Goal: Transaction & Acquisition: Purchase product/service

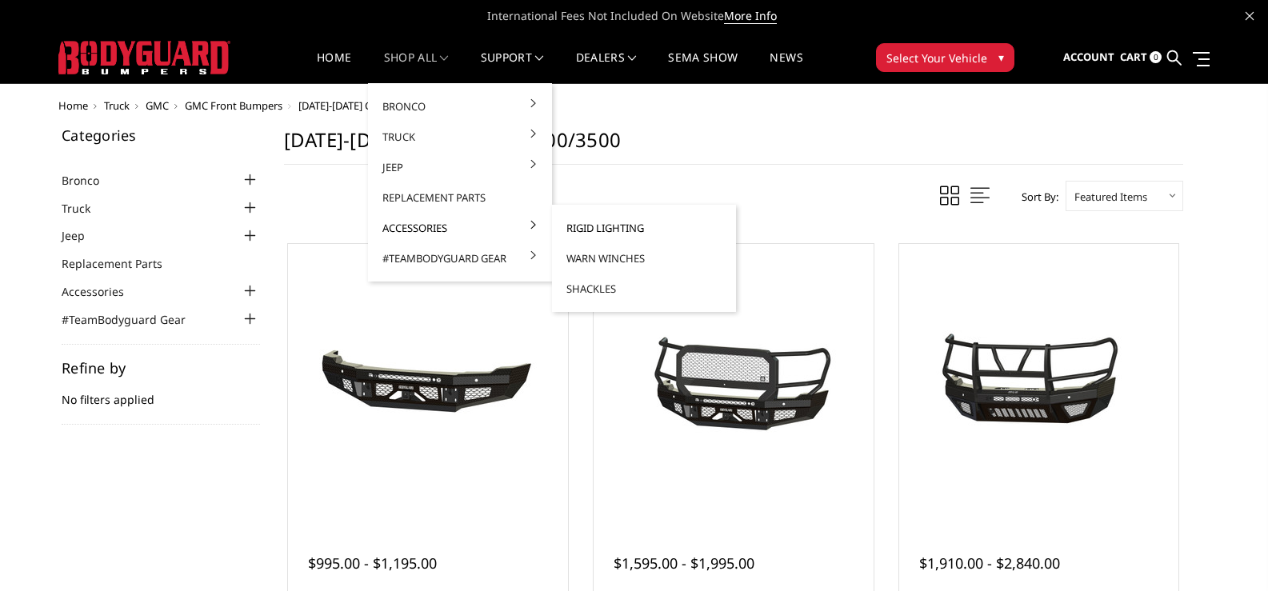
click at [590, 228] on link "Rigid Lighting" at bounding box center [643, 228] width 171 height 30
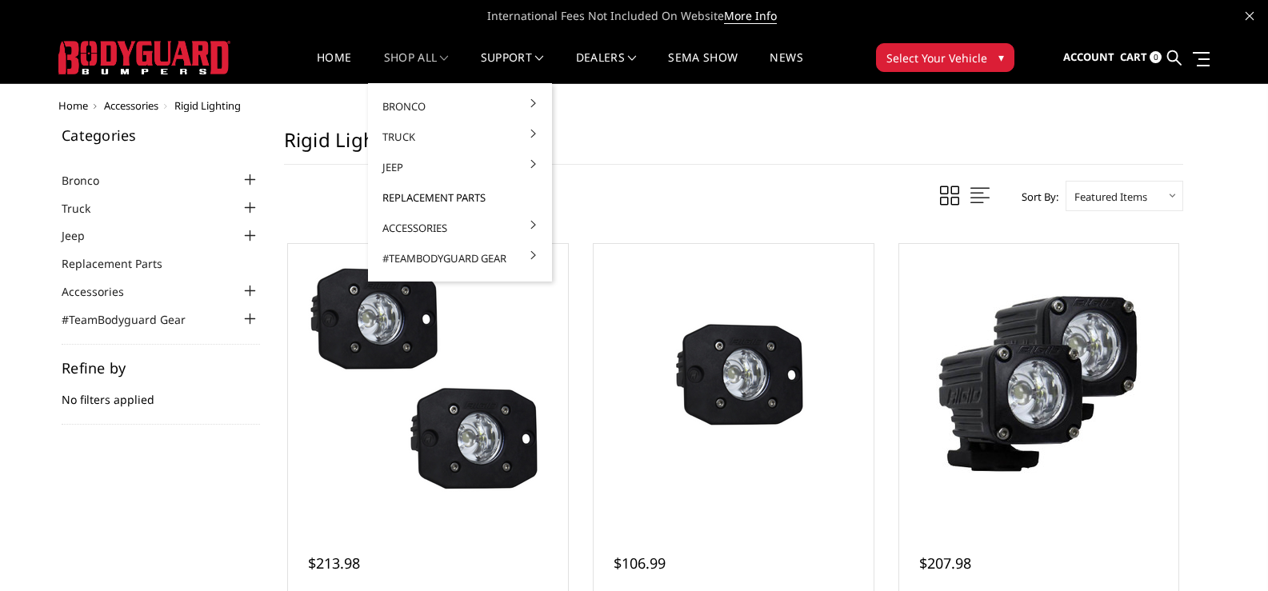
click at [432, 197] on link "Replacement Parts" at bounding box center [459, 197] width 171 height 30
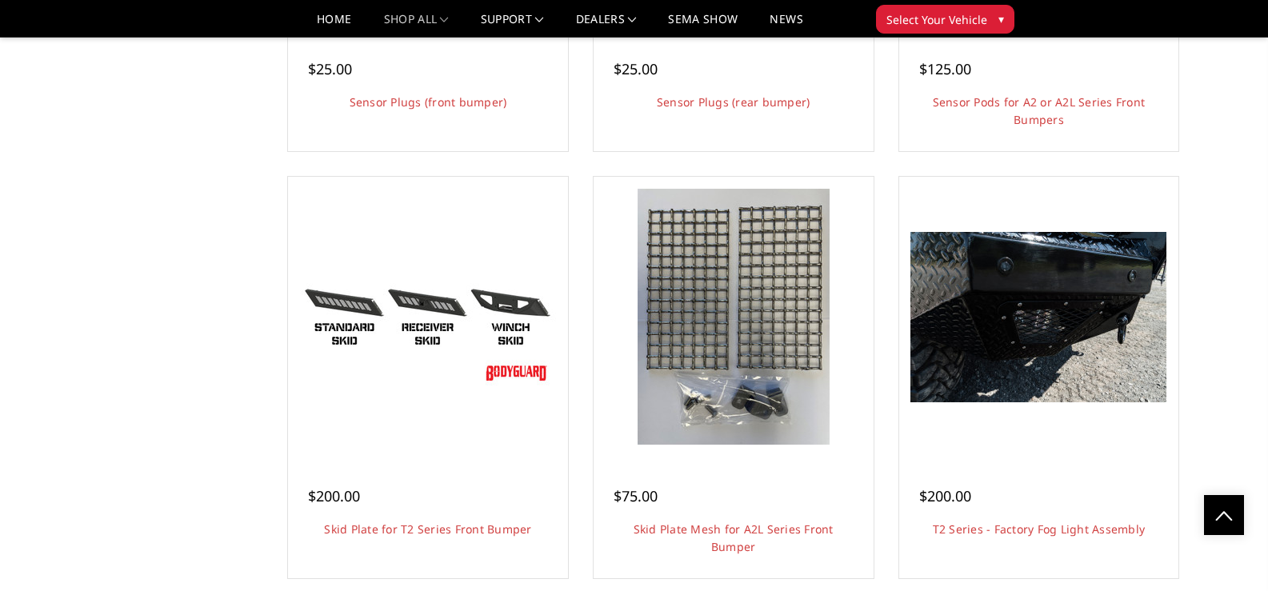
scroll to position [4160, 0]
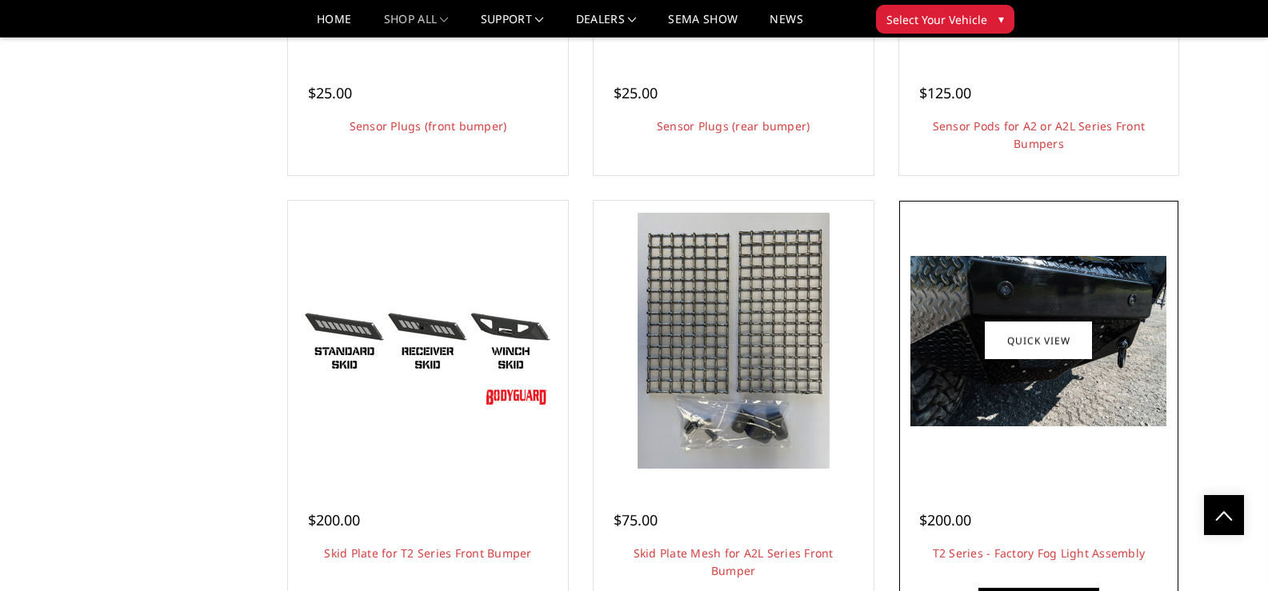
click at [1008, 284] on img at bounding box center [1038, 341] width 256 height 170
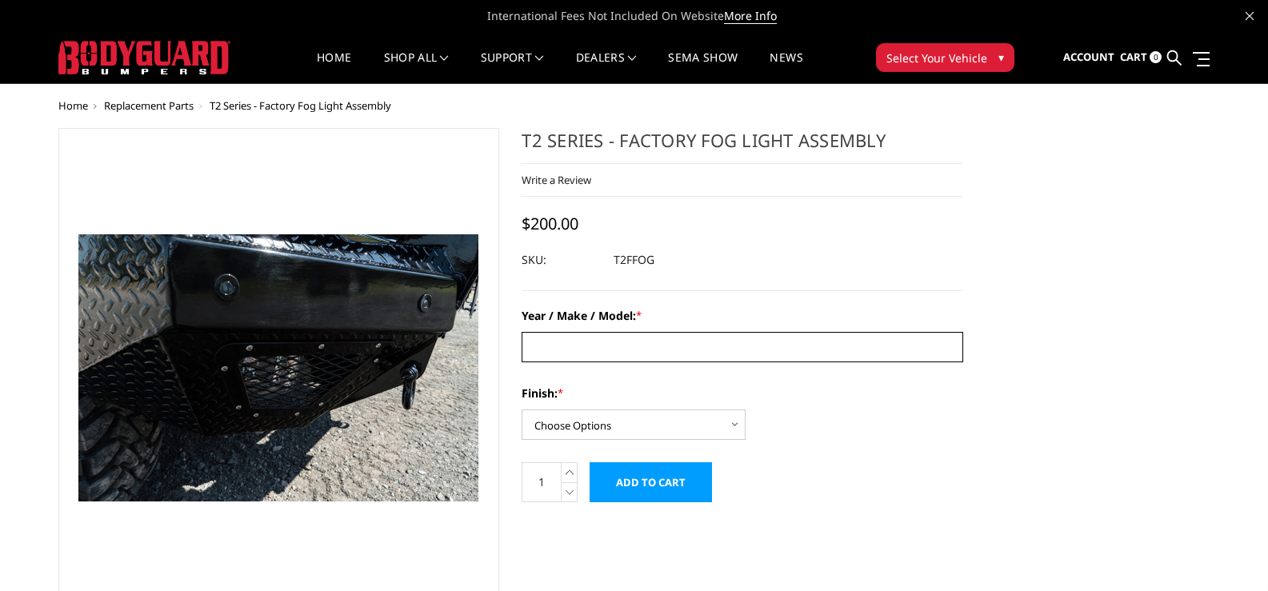
click at [574, 345] on input "Year / Make / Model: *" at bounding box center [743, 347] width 442 height 30
type input "2025 GMC 2500"
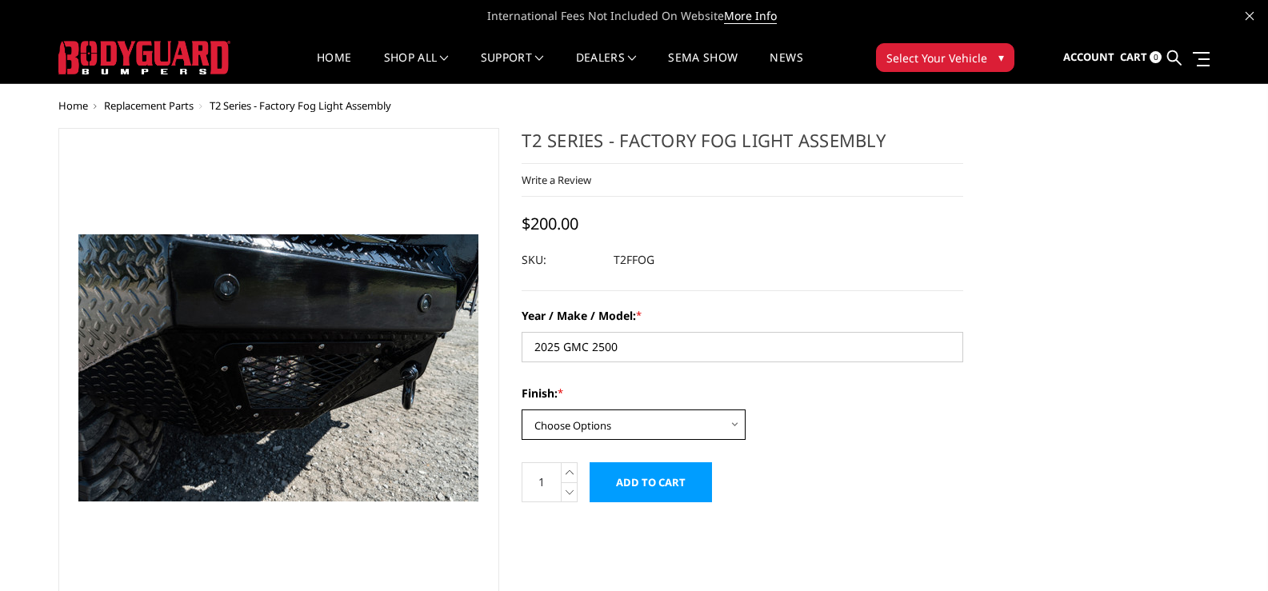
click at [598, 426] on select "Choose Options Bare Metal Gloss Black Powder Coat Texture Black Powder Coat" at bounding box center [634, 425] width 224 height 30
select select "1359"
click at [522, 410] on select "Choose Options Bare Metal Gloss Black Powder Coat Texture Black Powder Coat" at bounding box center [634, 425] width 224 height 30
click at [905, 427] on div "Finish: * Choose Options Bare Metal Gloss Black Powder Coat Texture Black Powde…" at bounding box center [743, 412] width 442 height 55
